Goal: Check status: Check status

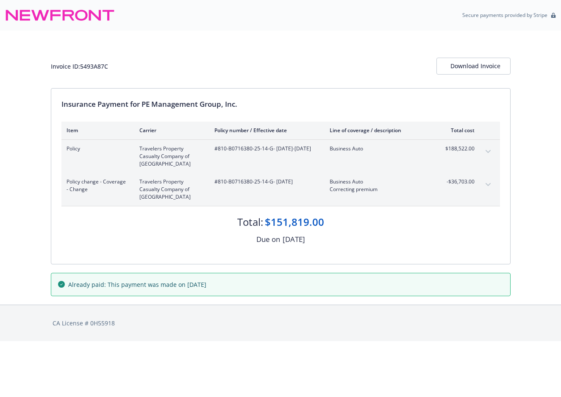
click at [486, 151] on icon "expand content" at bounding box center [487, 151] width 5 height 3
